Goal: Find specific page/section: Find specific page/section

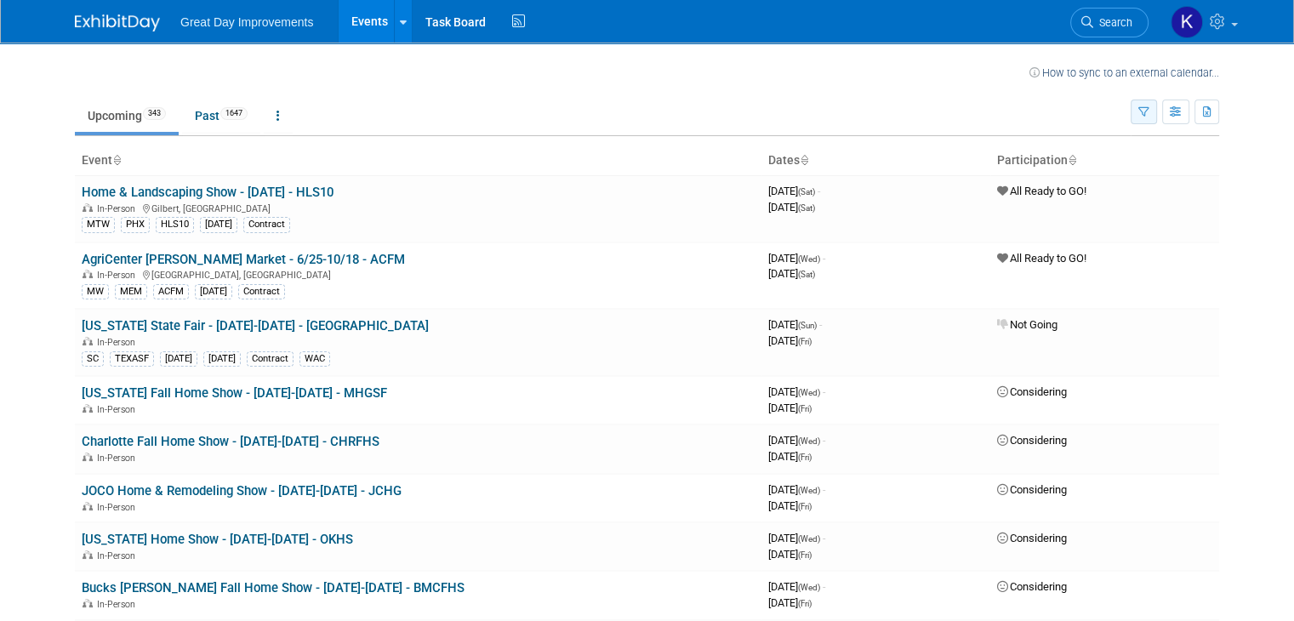
click at [1149, 109] on icon "button" at bounding box center [1143, 112] width 11 height 11
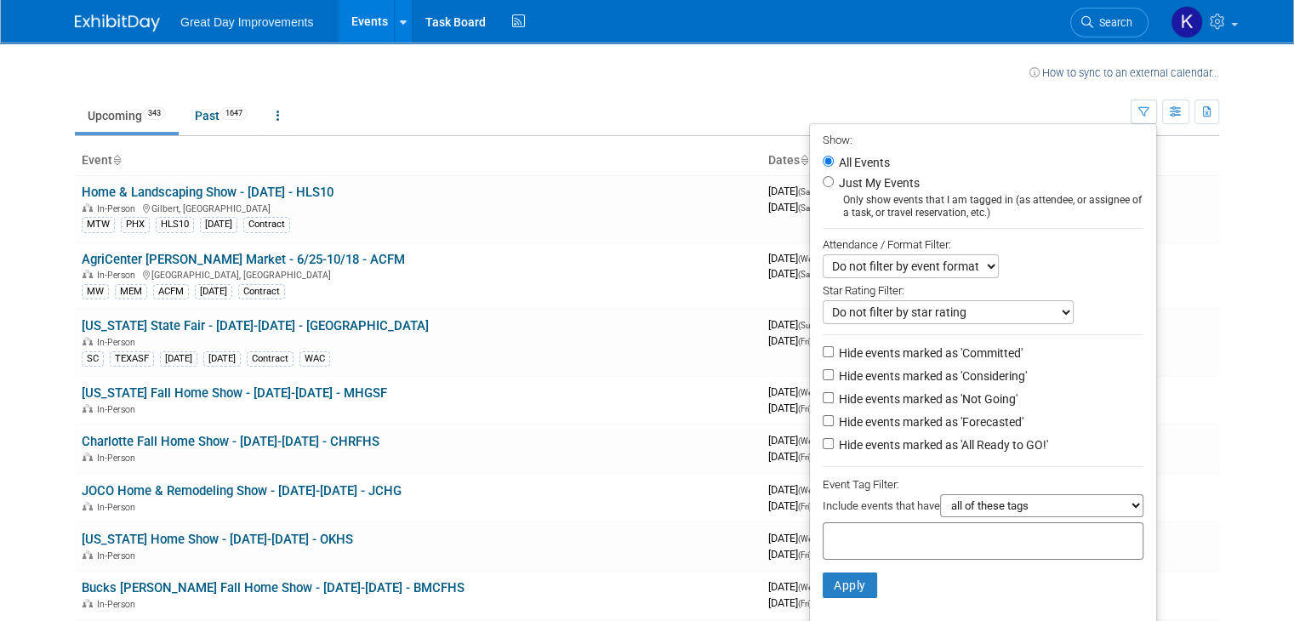
click at [859, 534] on input "text" at bounding box center [898, 538] width 136 height 17
type input "gc"
click at [845, 596] on div "GC" at bounding box center [949, 596] width 238 height 24
type input "GC"
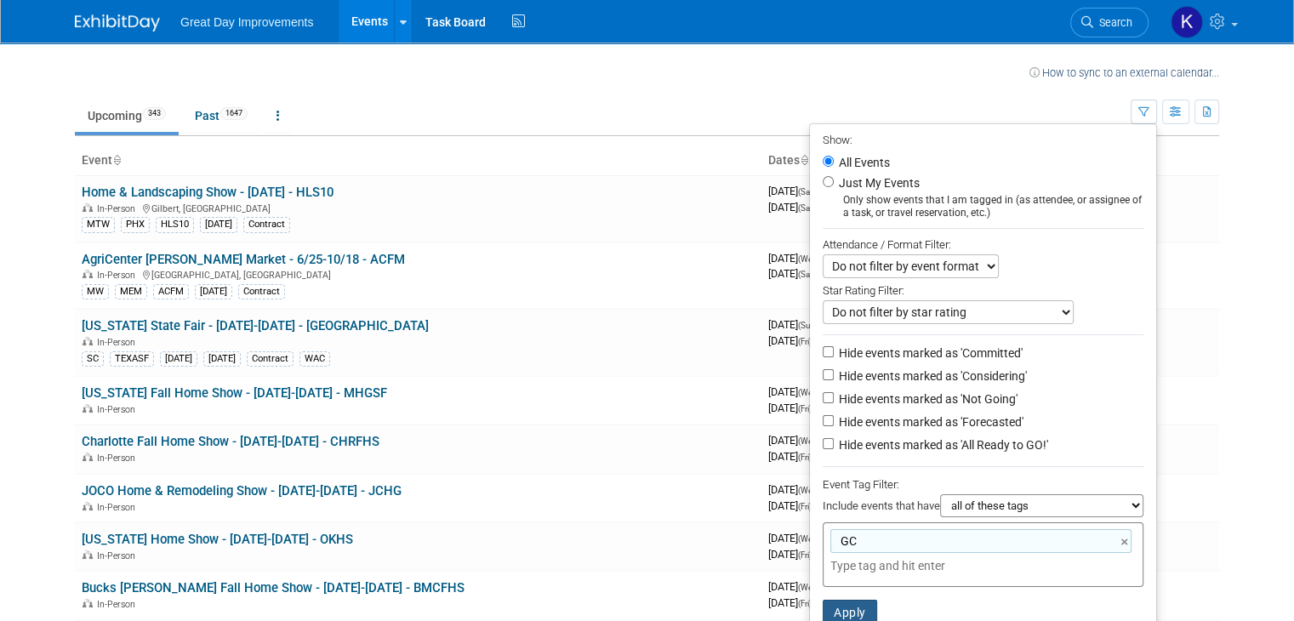
click at [865, 610] on button "Apply" at bounding box center [850, 613] width 54 height 26
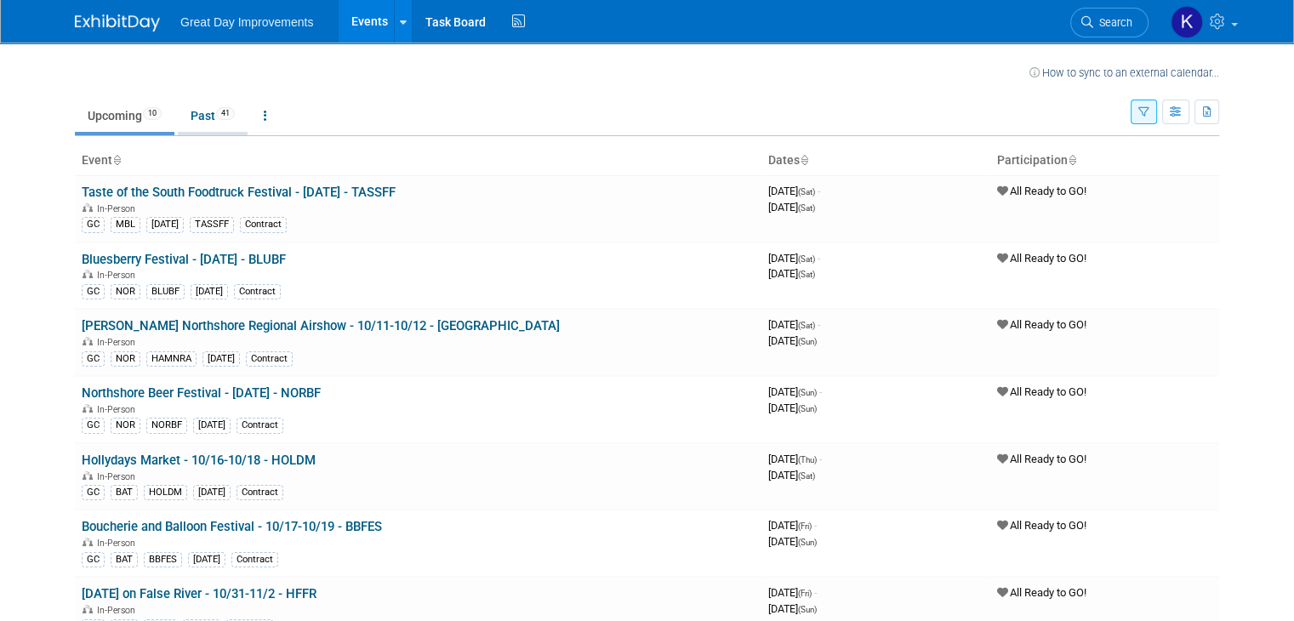
click at [183, 119] on link "Past 41" at bounding box center [213, 116] width 70 height 32
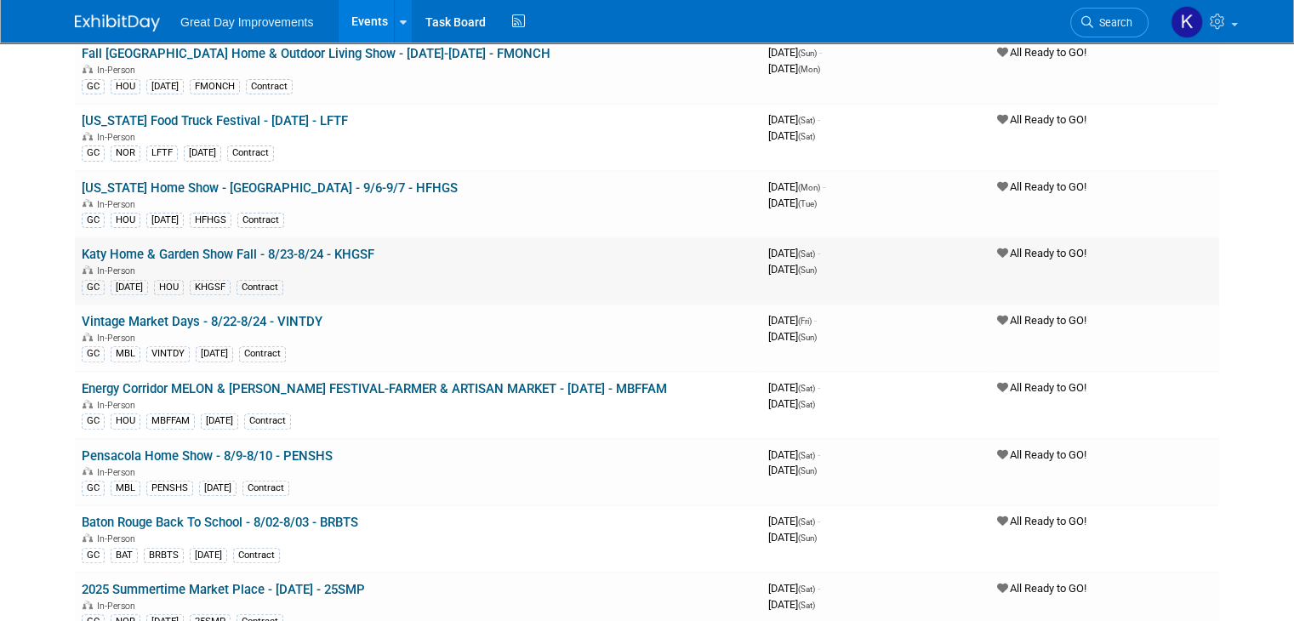
scroll to position [510, 0]
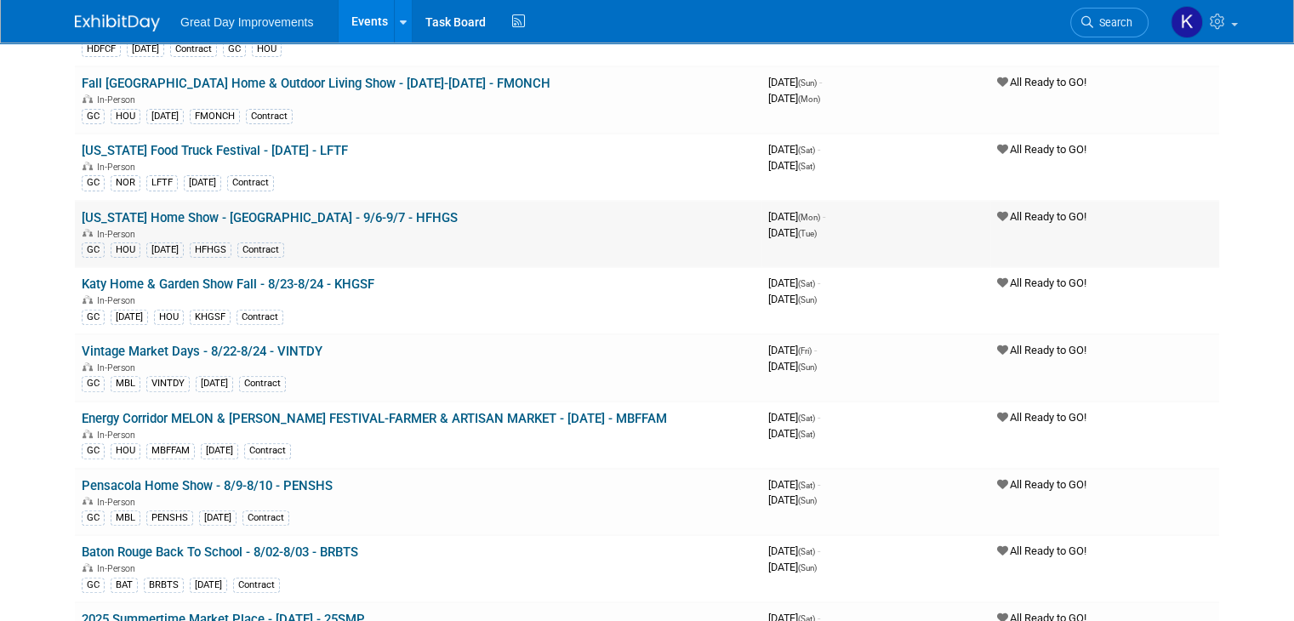
click at [338, 242] on div "GC HOU SEPT25 HFHGS Contract" at bounding box center [418, 249] width 673 height 18
